Goal: Feedback & Contribution: Submit feedback/report problem

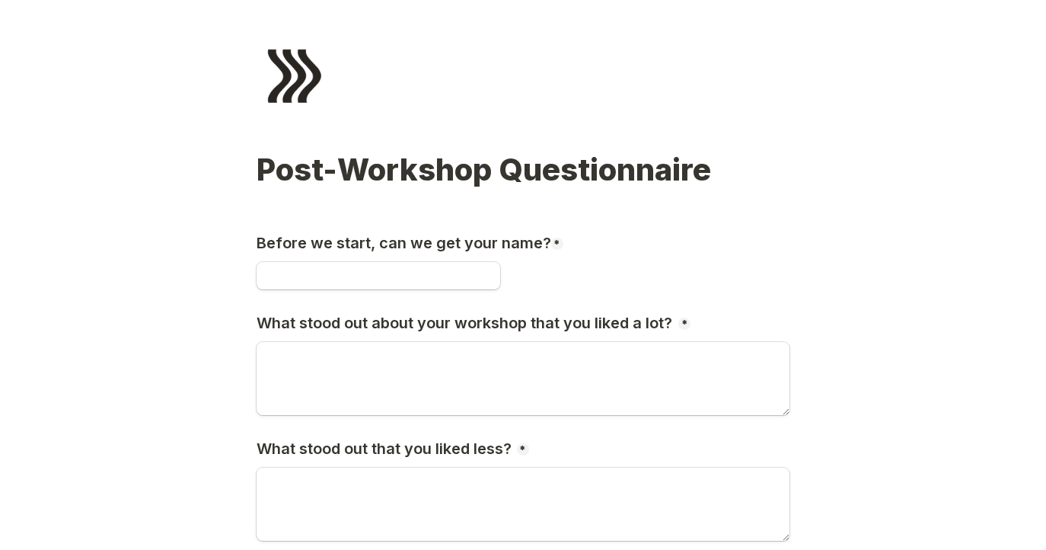
click at [340, 294] on div at bounding box center [523, 279] width 533 height 37
click at [350, 276] on input "Before we start, can we get your name?" at bounding box center [379, 275] width 244 height 27
type input "[PERSON_NAME]"
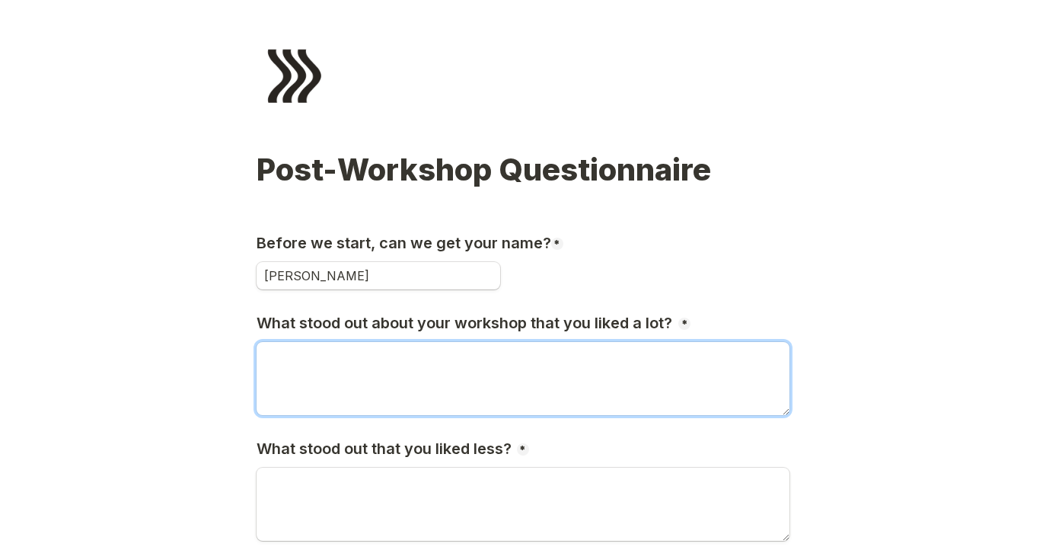
click at [368, 353] on textarea "What stood out about your workshop that you liked a lot?" at bounding box center [523, 378] width 533 height 73
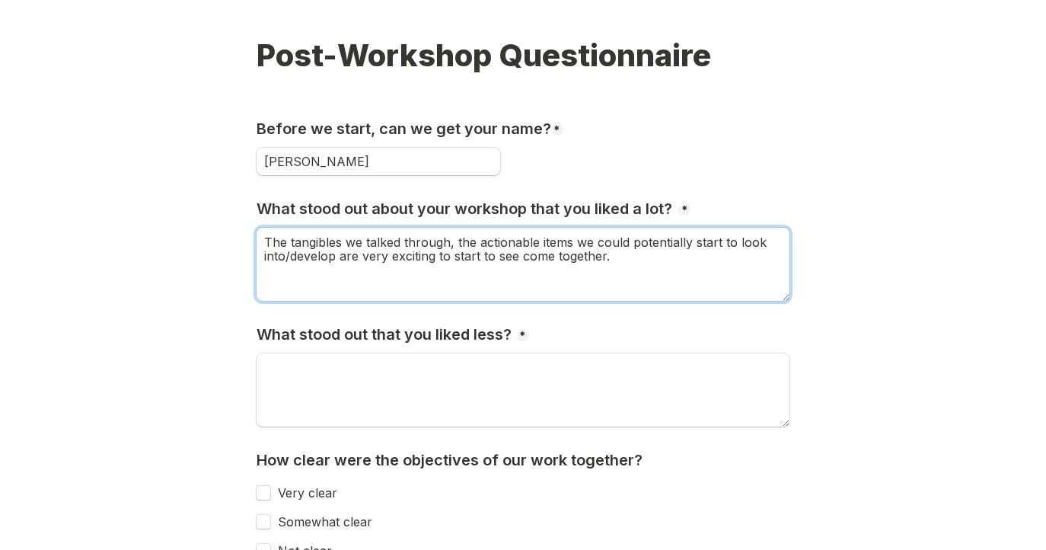
scroll to position [162, 0]
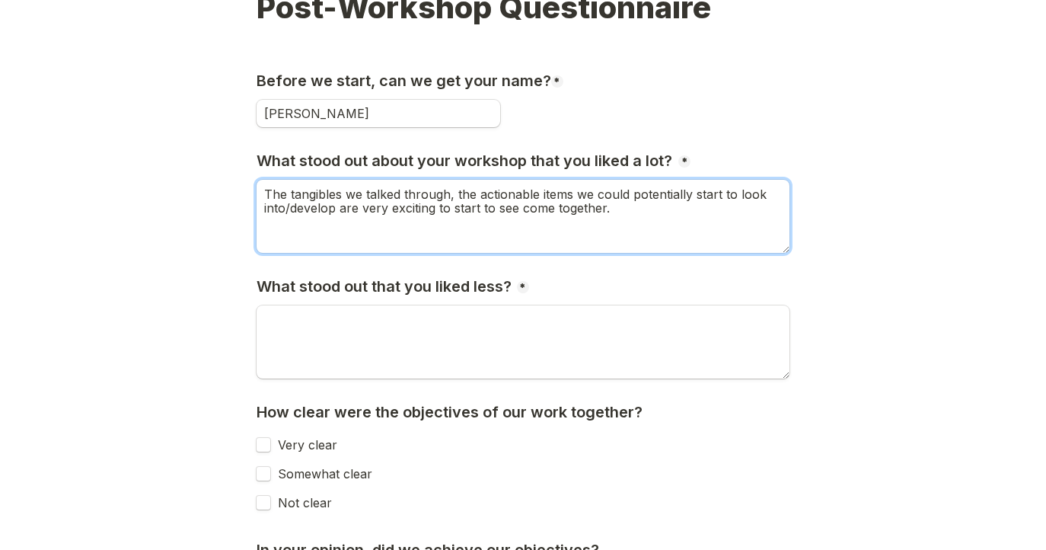
type textarea "The tangibles we talked through, the actionable items we could potentially star…"
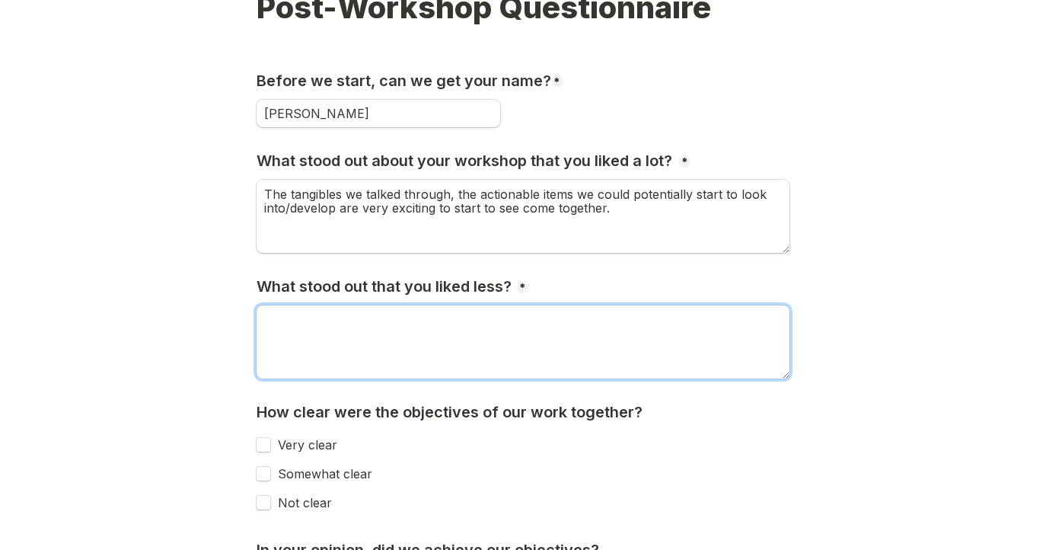
click at [340, 365] on textarea "What stood out that you liked less?" at bounding box center [523, 341] width 533 height 73
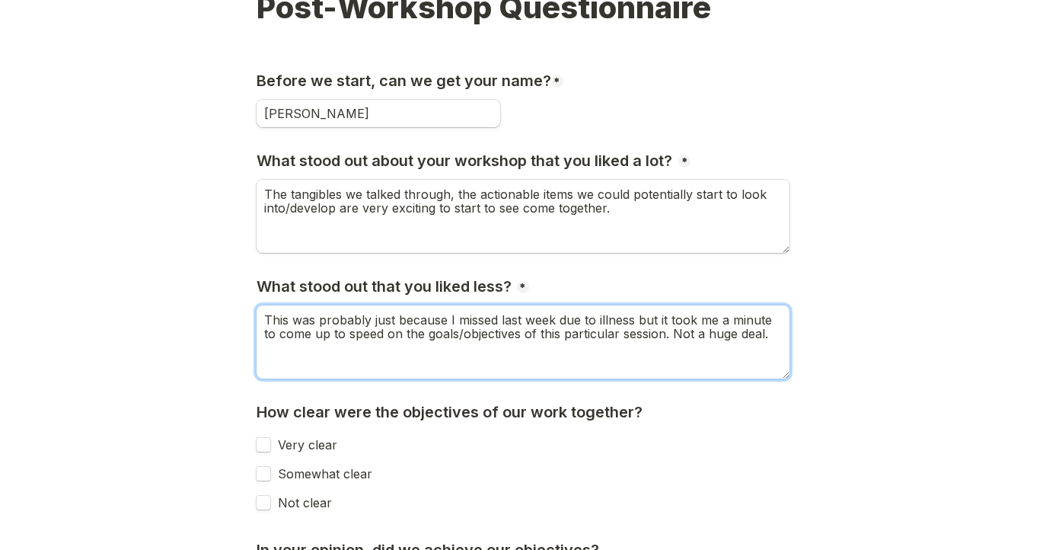
scroll to position [310, 0]
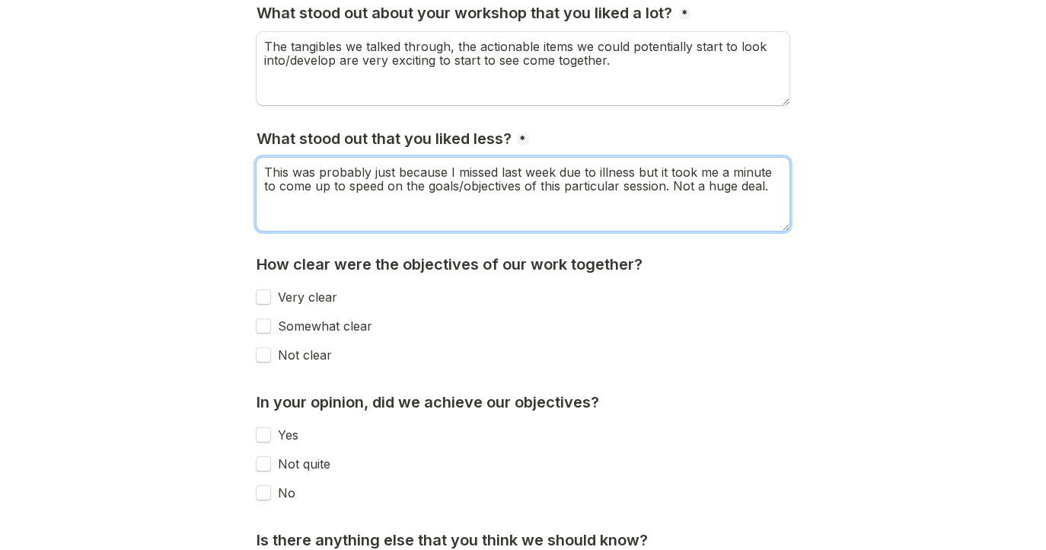
type textarea "This was probably just because I missed last week due to illness but it took me…"
click at [265, 299] on input "Very clear" at bounding box center [263, 296] width 15 height 15
checkbox input "true"
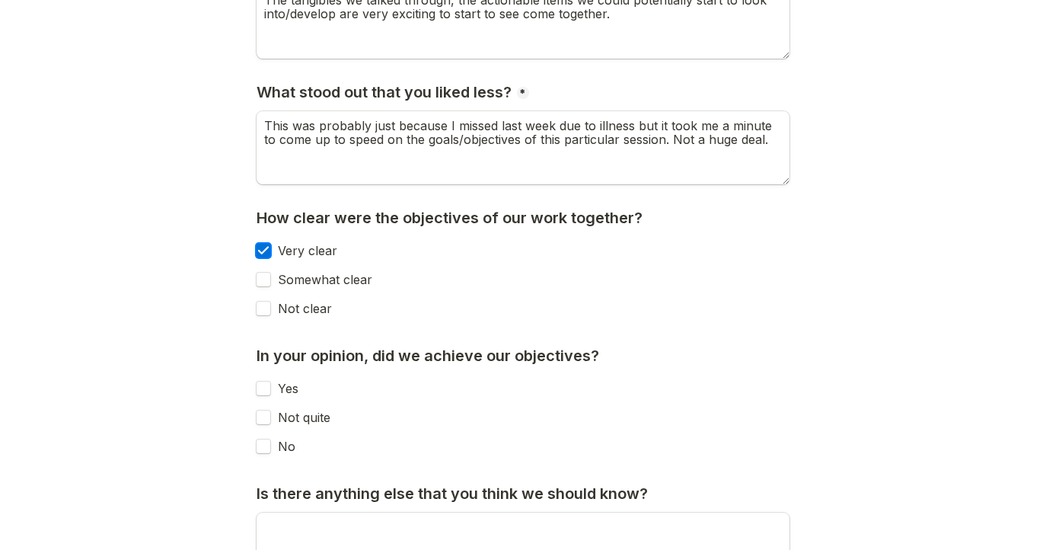
scroll to position [421, 0]
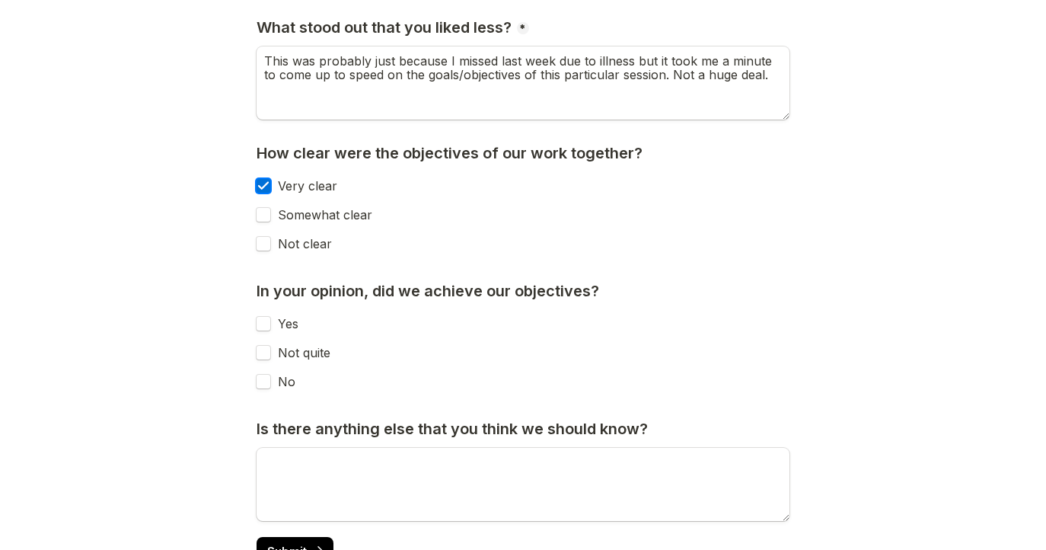
click at [263, 324] on input "Yes" at bounding box center [263, 323] width 15 height 15
checkbox input "true"
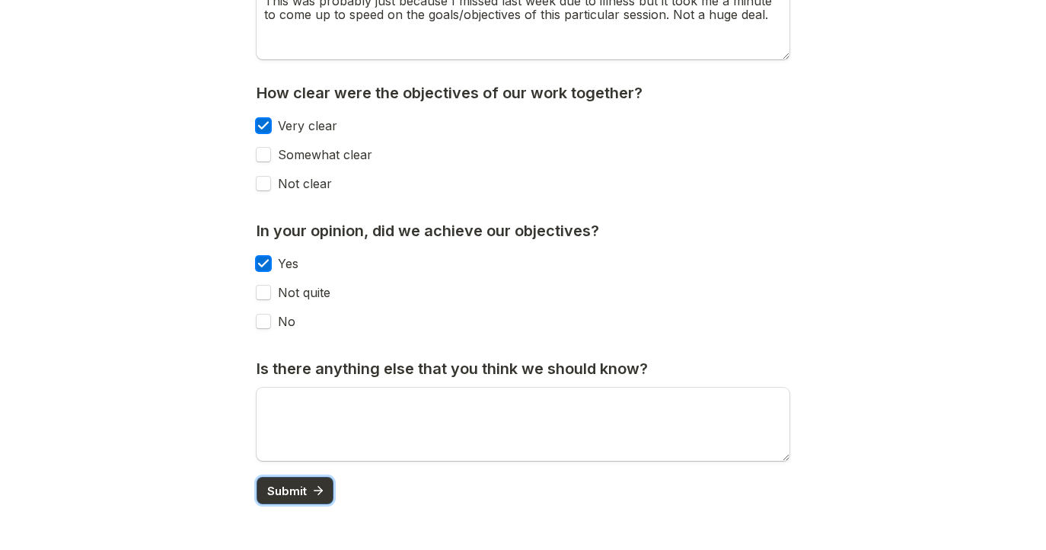
click at [300, 495] on span "Submit" at bounding box center [287, 490] width 40 height 11
